Goal: Check status: Check status

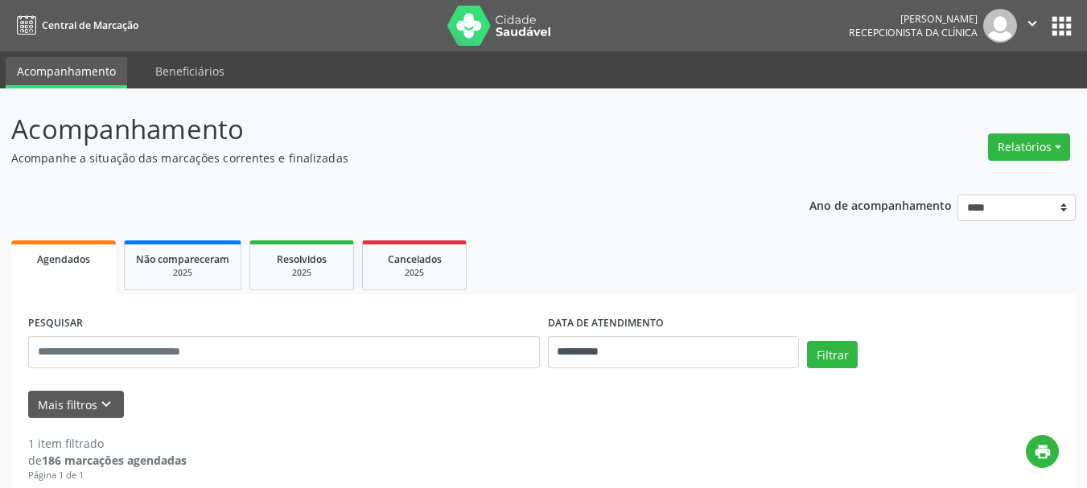
select select "*"
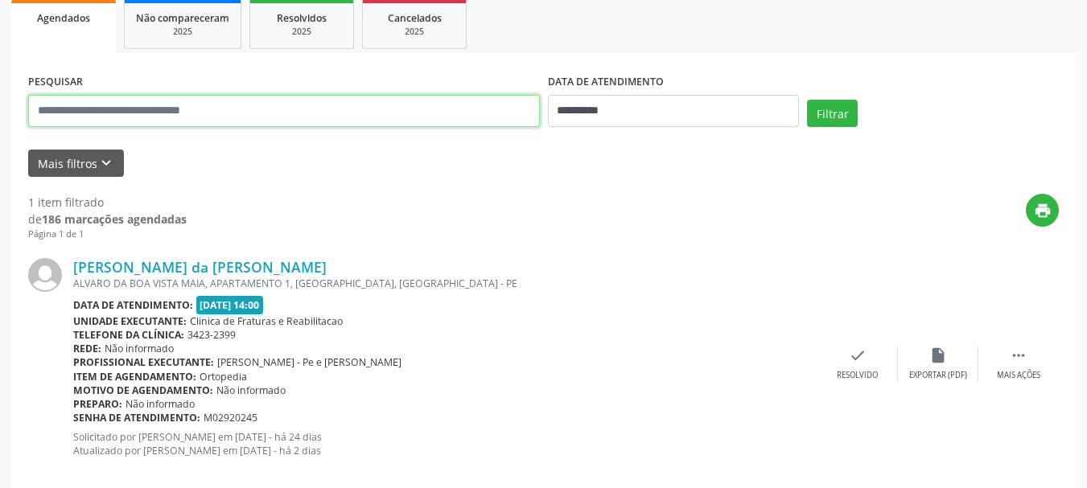
drag, startPoint x: 0, startPoint y: 0, endPoint x: 286, endPoint y: 111, distance: 306.5
click at [286, 111] on input "text" at bounding box center [284, 111] width 512 height 32
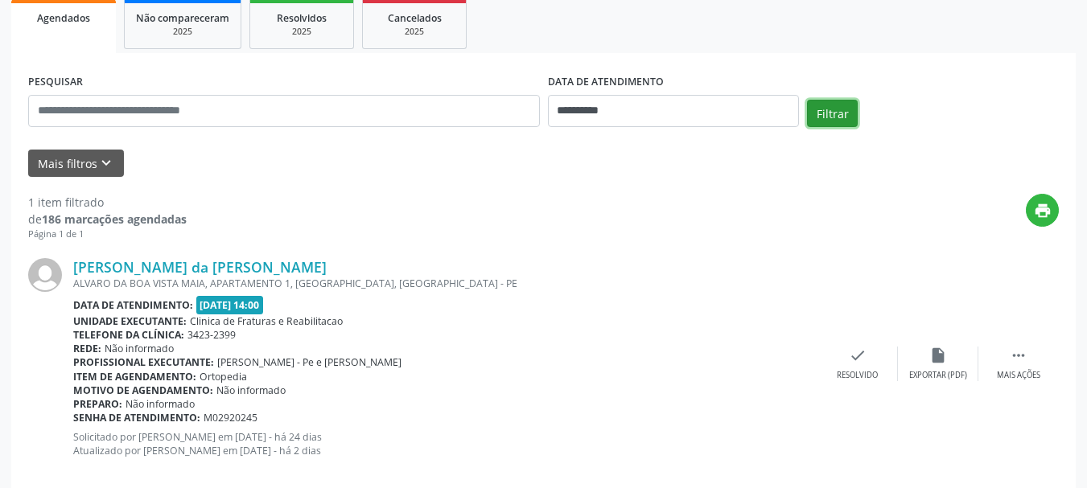
click at [817, 107] on button "Filtrar" at bounding box center [832, 113] width 51 height 27
click at [727, 299] on div "Data de atendimento: [DATE] 14:00" at bounding box center [445, 305] width 744 height 19
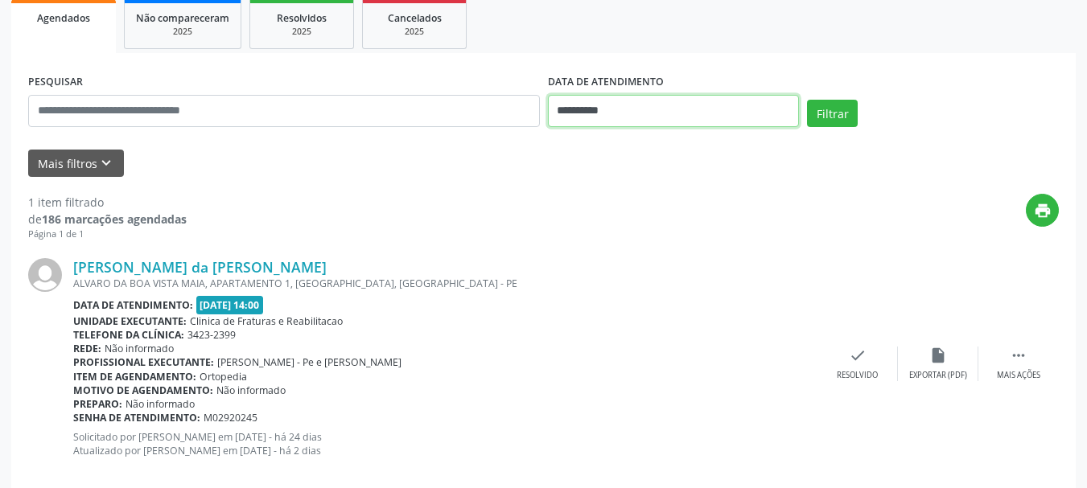
click at [636, 116] on input "**********" at bounding box center [674, 111] width 252 height 32
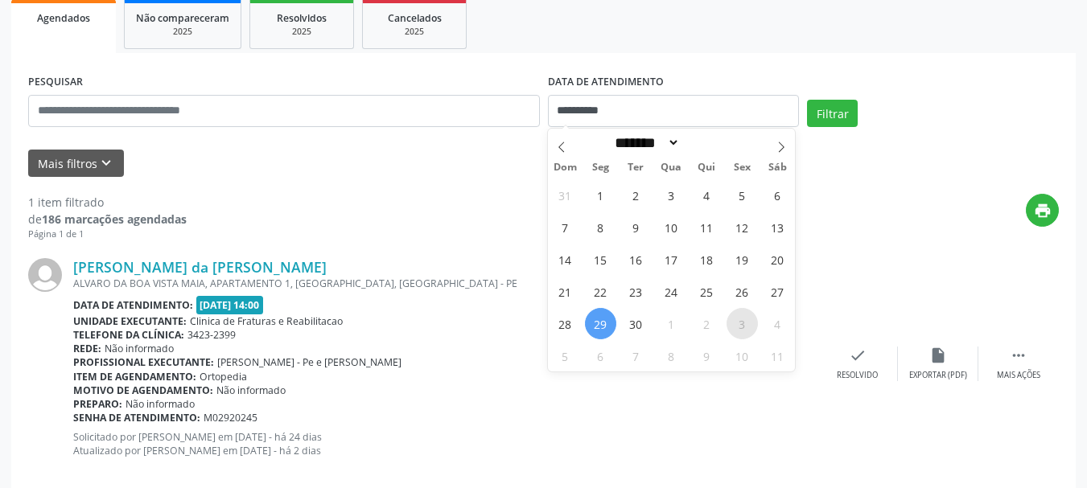
click at [742, 327] on span "3" at bounding box center [742, 323] width 31 height 31
type input "**********"
click at [742, 327] on span "3" at bounding box center [742, 323] width 31 height 31
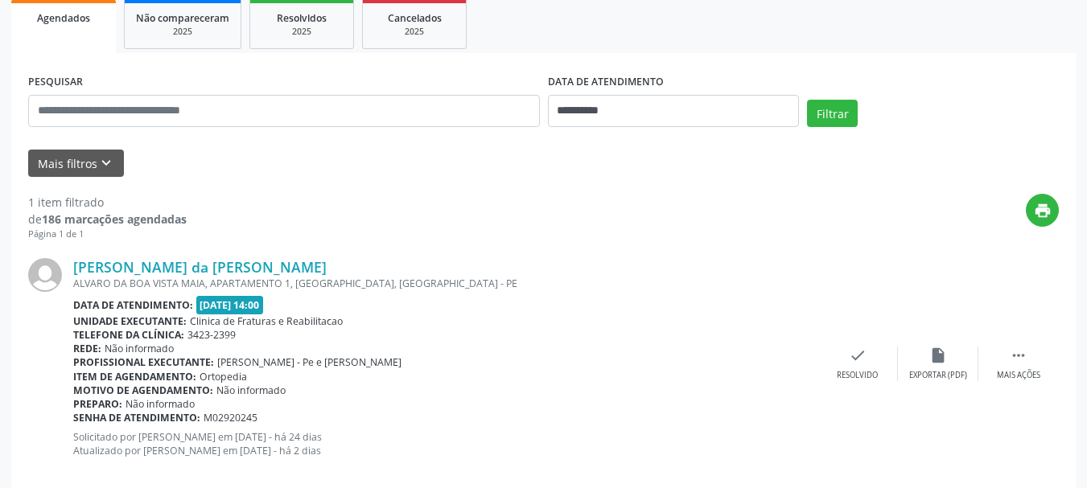
click at [741, 327] on div "Unidade executante: Clinica de Fraturas e Reabilitacao" at bounding box center [445, 322] width 744 height 14
click at [835, 108] on button "Filtrar" at bounding box center [832, 113] width 51 height 27
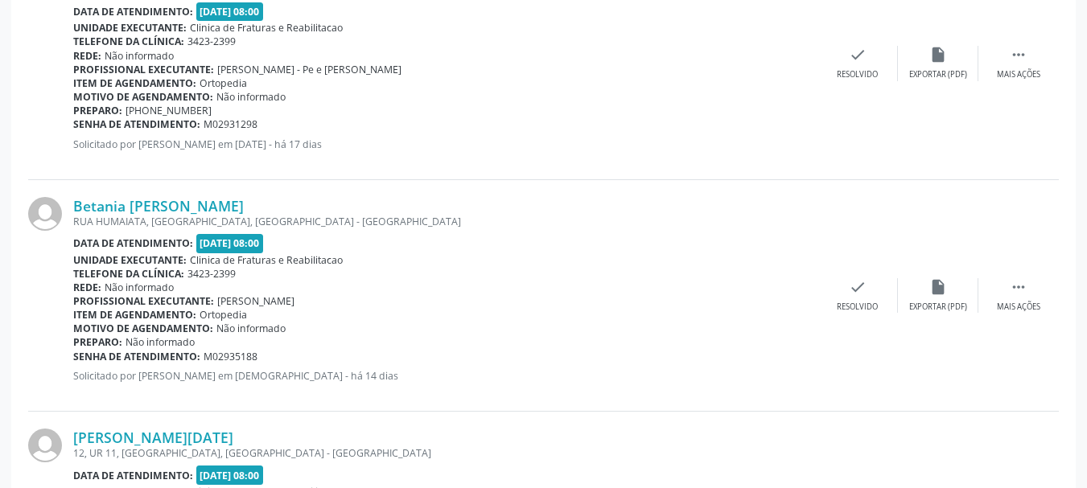
scroll to position [805, 0]
